Goal: Navigation & Orientation: Find specific page/section

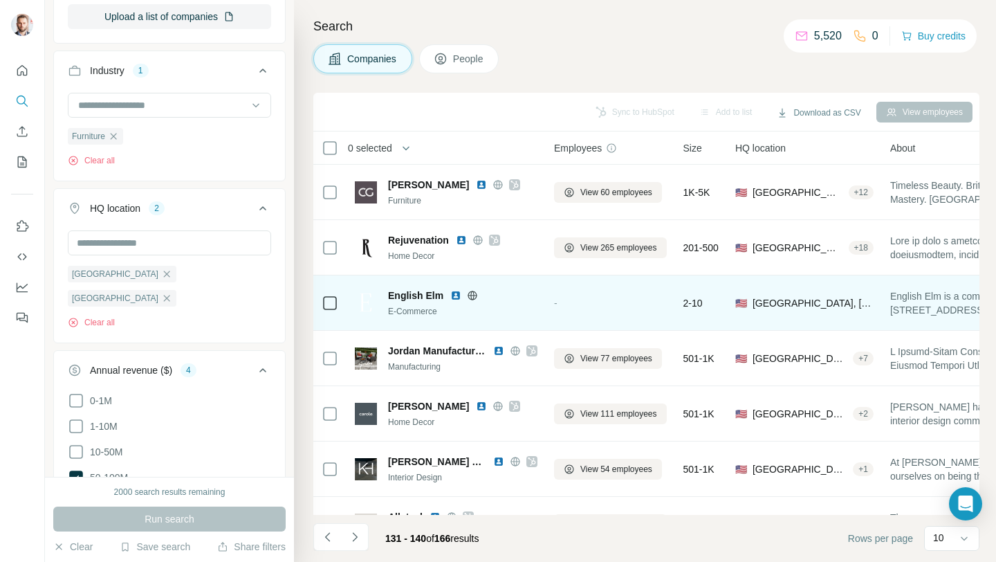
scroll to position [203, 0]
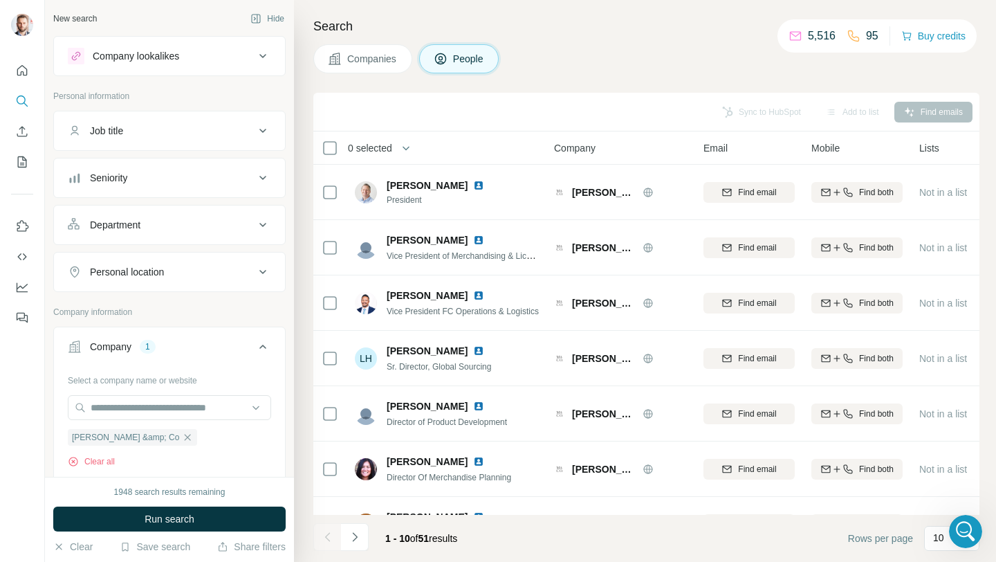
scroll to position [7999, 0]
click at [15, 68] on icon "Quick start" at bounding box center [22, 71] width 14 height 14
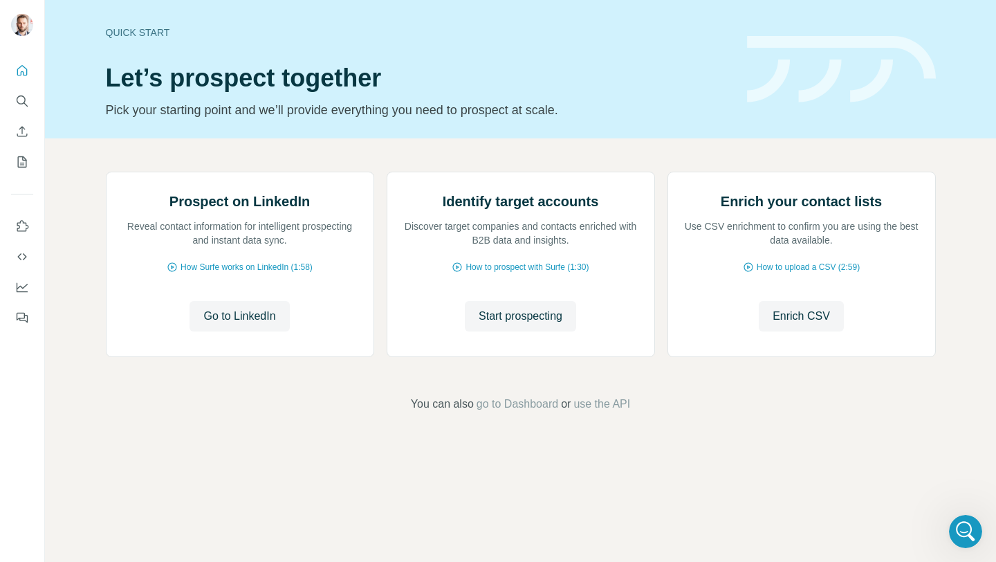
scroll to position [33, 0]
click at [510, 412] on span "go to Dashboard" at bounding box center [518, 404] width 82 height 17
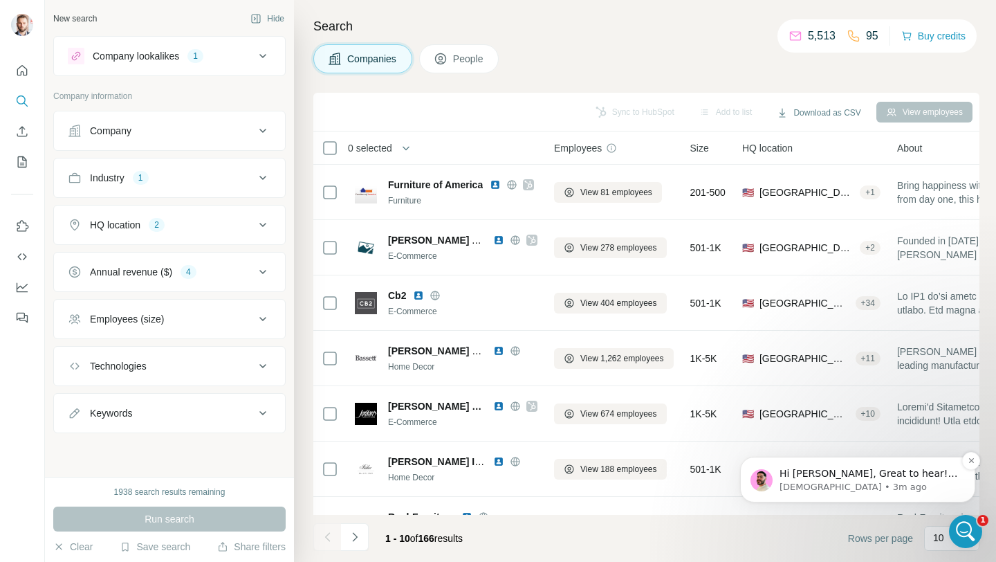
click at [890, 488] on p "Christian • 3m ago" at bounding box center [868, 487] width 178 height 12
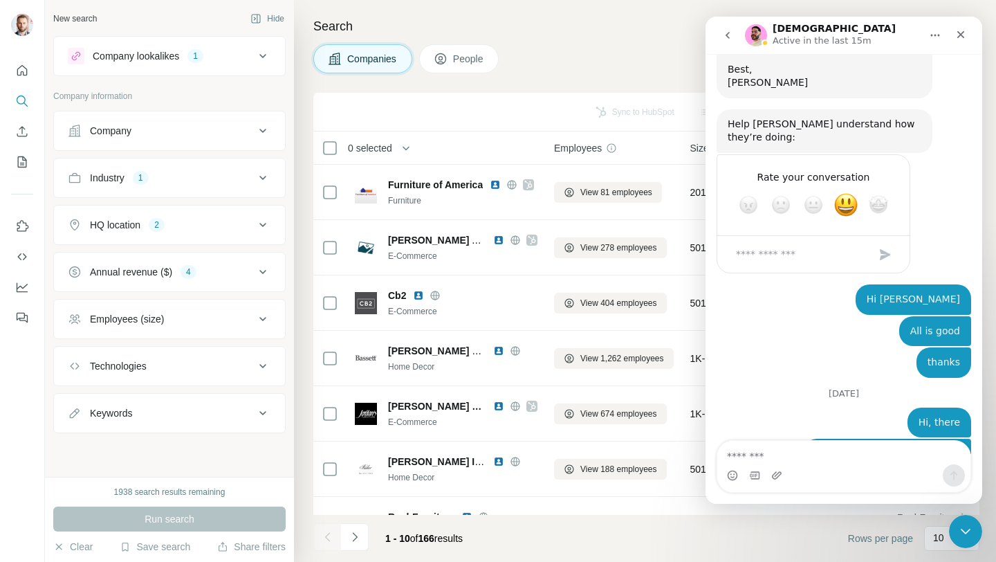
scroll to position [8166, 0]
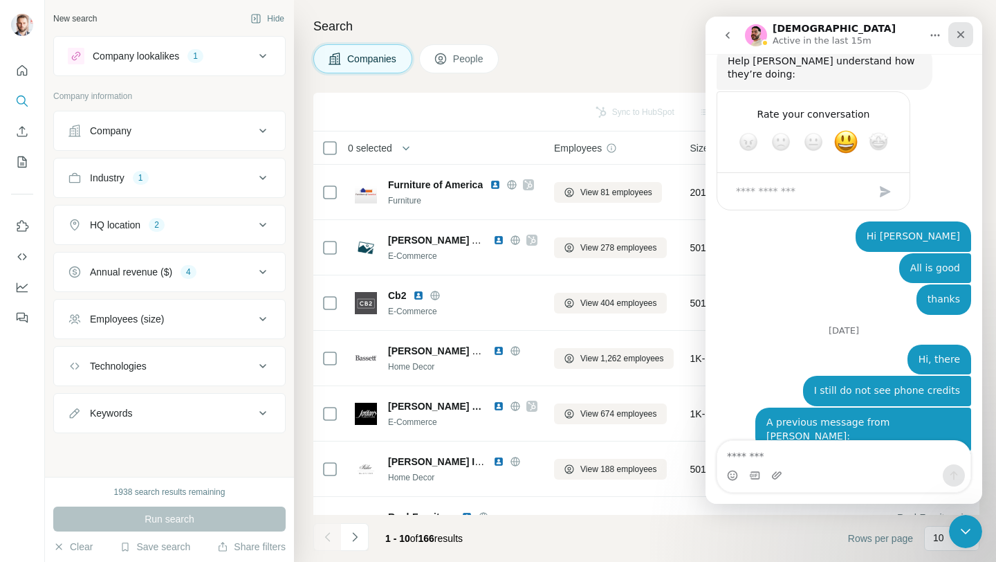
click at [960, 37] on icon "Close" at bounding box center [960, 34] width 11 height 11
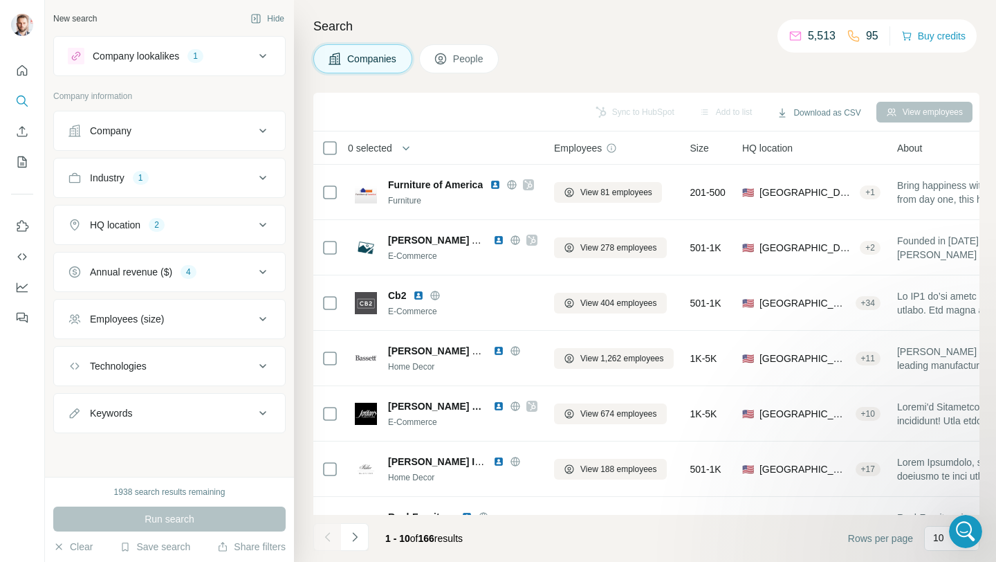
scroll to position [0, 0]
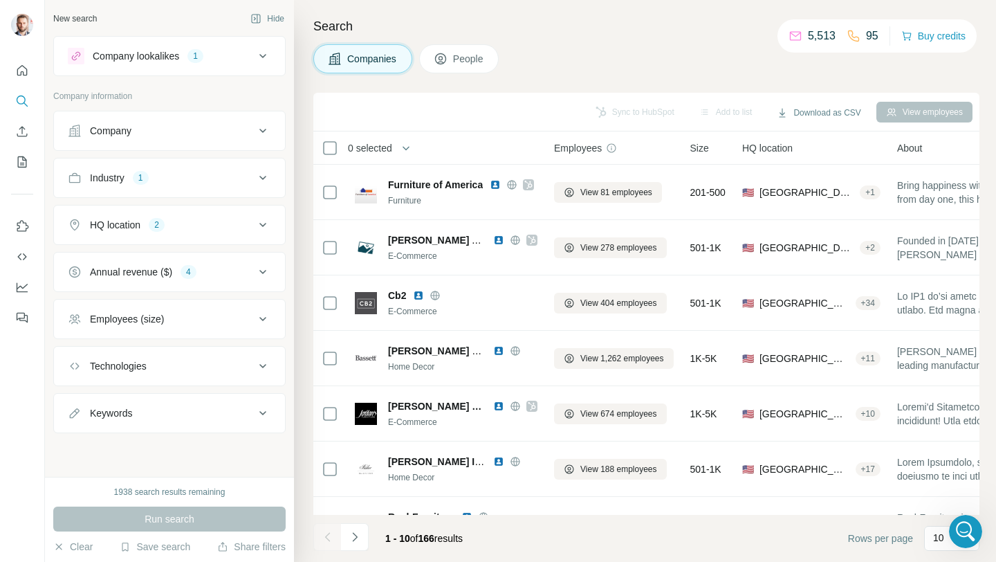
click at [663, 58] on div "Companies People" at bounding box center [646, 58] width 666 height 29
